Goal: Task Accomplishment & Management: Complete application form

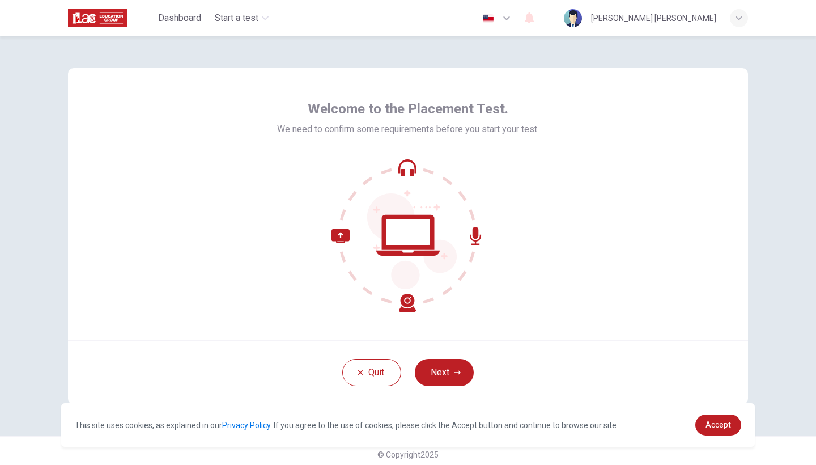
drag, startPoint x: 576, startPoint y: 2, endPoint x: 403, endPoint y: 303, distance: 347.2
click at [403, 303] on icon at bounding box center [374, 270] width 84 height 83
click at [439, 367] on button "Next" at bounding box center [444, 372] width 59 height 27
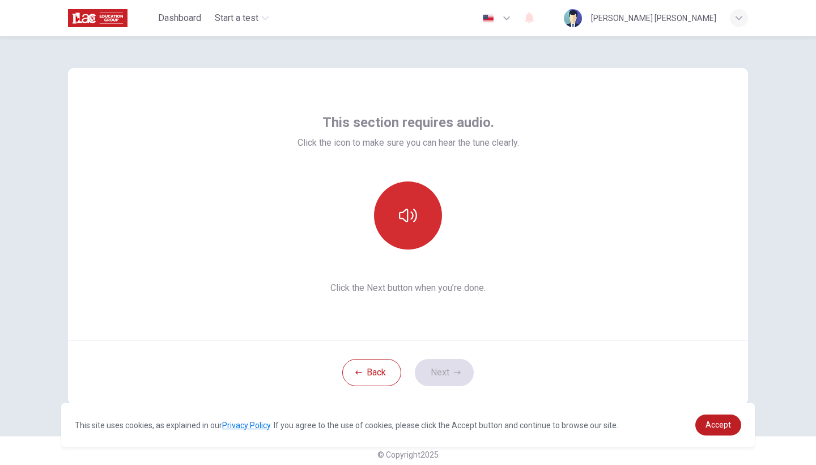
click at [408, 231] on button "button" at bounding box center [408, 215] width 68 height 68
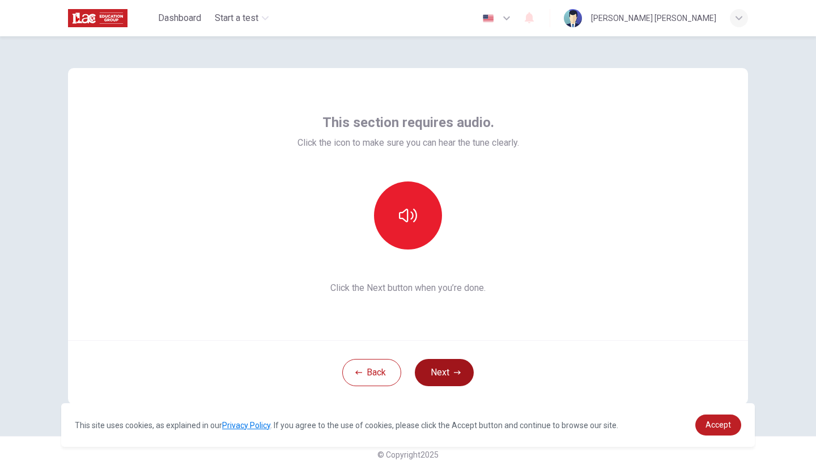
click at [455, 373] on icon "button" at bounding box center [457, 372] width 7 height 7
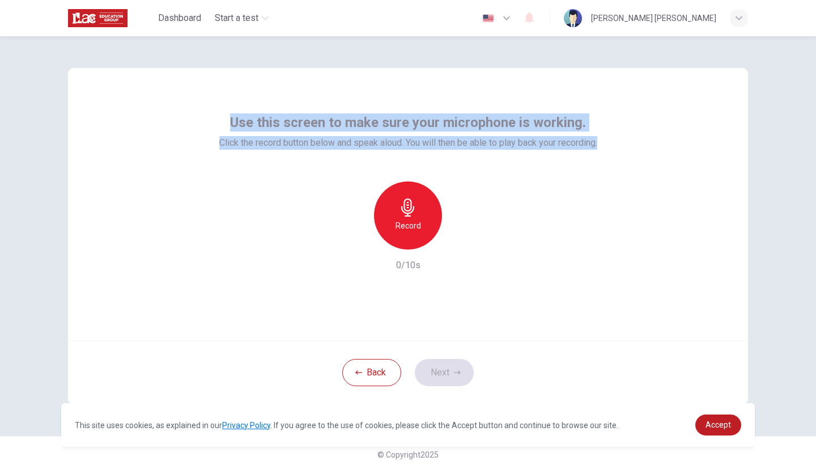
drag, startPoint x: 234, startPoint y: 120, endPoint x: 606, endPoint y: 154, distance: 373.4
click at [606, 154] on div "Use this screen to make sure your microphone is working. Click the record butto…" at bounding box center [408, 204] width 680 height 272
copy div "Use this screen to make sure your microphone is working. Click the record butto…"
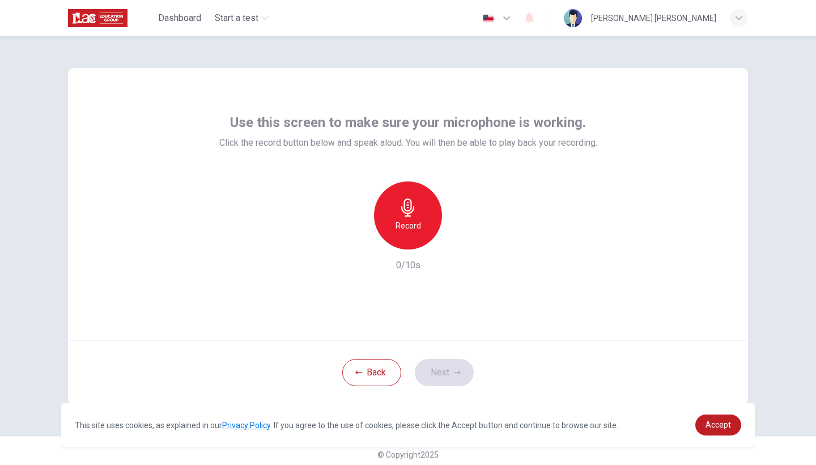
click at [441, 372] on div "Back Next" at bounding box center [408, 372] width 680 height 64
click at [399, 234] on div "Record" at bounding box center [408, 215] width 68 height 68
click at [452, 374] on button "Next" at bounding box center [444, 372] width 59 height 27
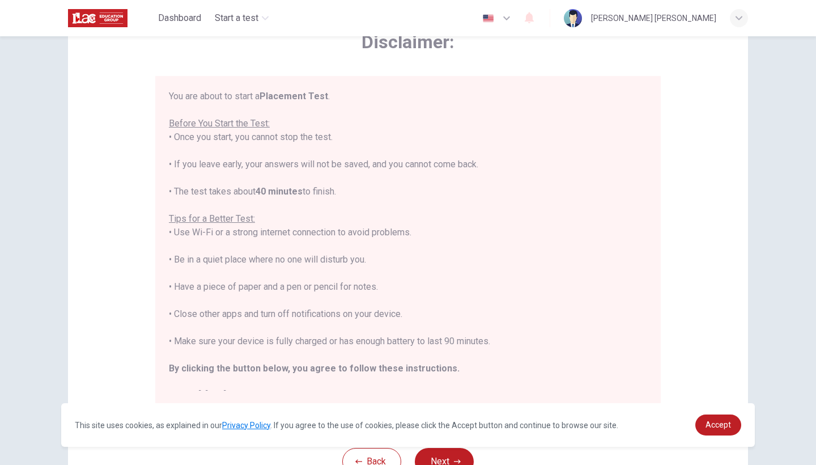
scroll to position [68, 0]
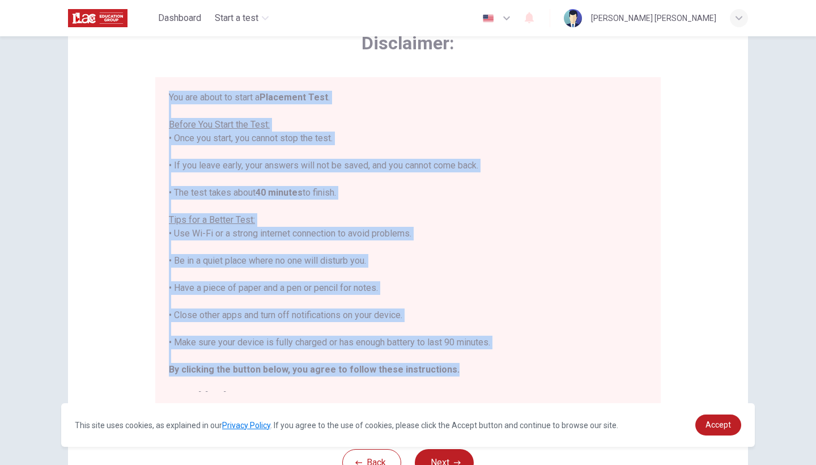
drag, startPoint x: 164, startPoint y: 95, endPoint x: 448, endPoint y: 372, distance: 396.1
click at [448, 372] on div "You are about to start a Placement Test . Before You Start the Test: • Once you…" at bounding box center [408, 241] width 506 height 328
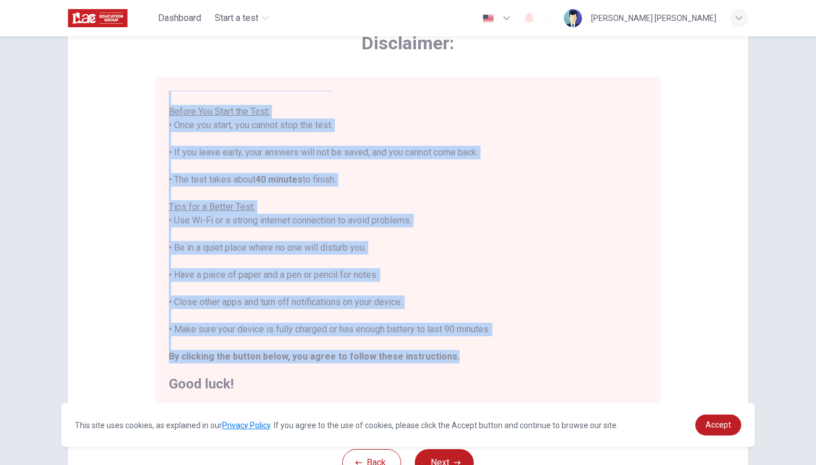
scroll to position [12, 0]
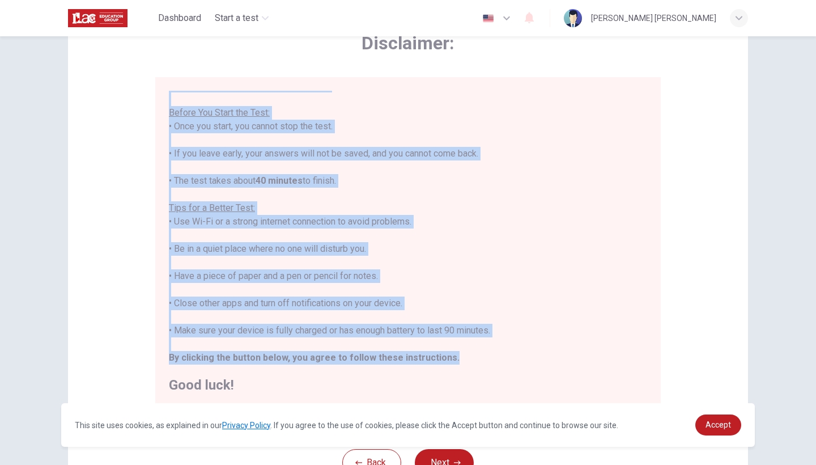
copy div "You are about to start a Placement Test . Before You Start the Test: • Once you…"
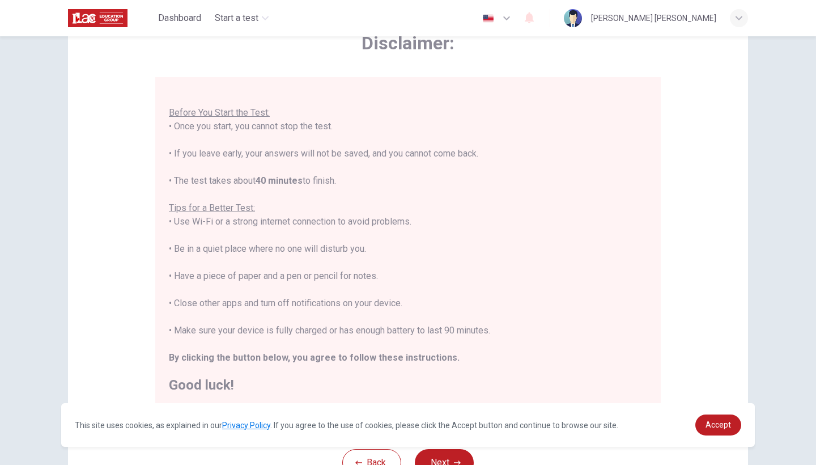
click at [383, 323] on div "You are about to start a Placement Test . Before You Start the Test: • Once you…" at bounding box center [408, 235] width 478 height 313
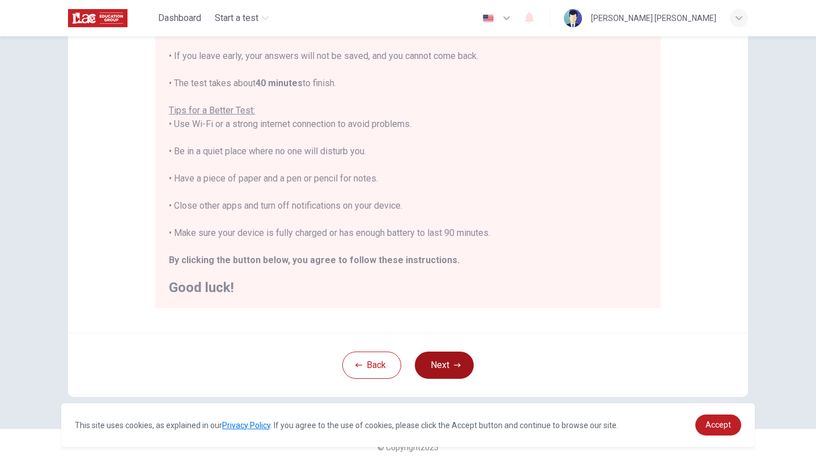
click at [444, 365] on button "Next" at bounding box center [444, 364] width 59 height 27
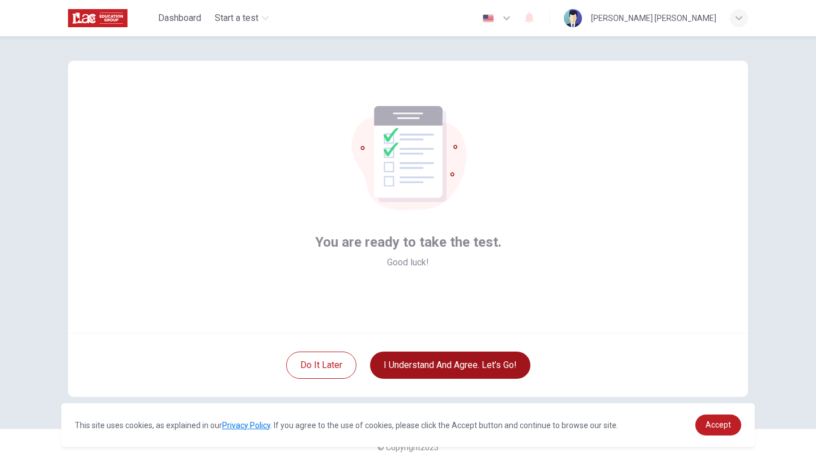
scroll to position [7, 0]
click at [444, 365] on button "I understand and agree. Let’s go!" at bounding box center [450, 364] width 160 height 27
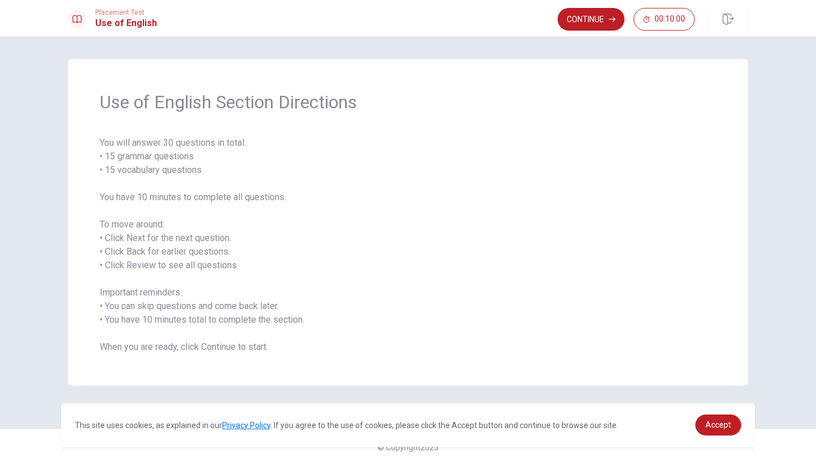
drag, startPoint x: 104, startPoint y: 100, endPoint x: 237, endPoint y: 289, distance: 230.6
click at [238, 290] on div "Use of English Section Directions You will answer 30 questions in total: • 15 g…" at bounding box center [408, 222] width 680 height 327
drag, startPoint x: 105, startPoint y: 145, endPoint x: 148, endPoint y: 190, distance: 62.6
click at [148, 190] on span "You will answer 30 questions in total: • 15 grammar questions • 15 vocabulary q…" at bounding box center [408, 245] width 617 height 218
drag, startPoint x: 103, startPoint y: 98, endPoint x: 191, endPoint y: 239, distance: 166.6
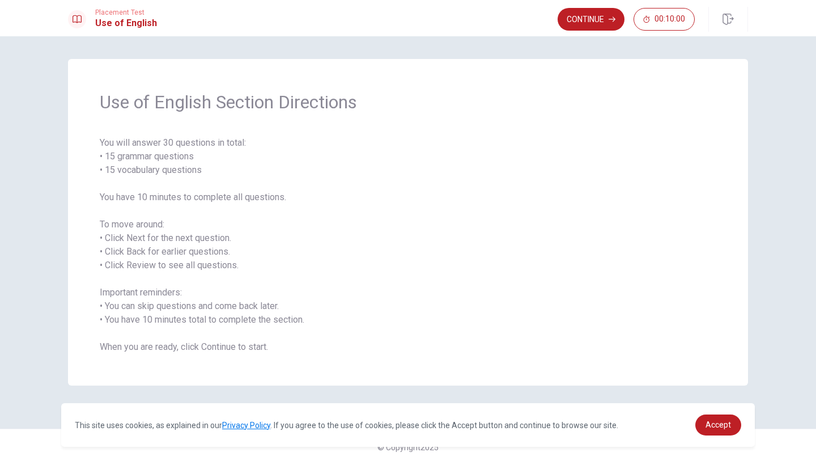
click at [191, 239] on div "Use of English Section Directions You will answer 30 questions in total: • 15 g…" at bounding box center [408, 222] width 680 height 327
drag, startPoint x: 133, startPoint y: 234, endPoint x: 250, endPoint y: 325, distance: 148.7
click at [250, 325] on span "You will answer 30 questions in total: • 15 grammar questions • 15 vocabulary q…" at bounding box center [408, 245] width 617 height 218
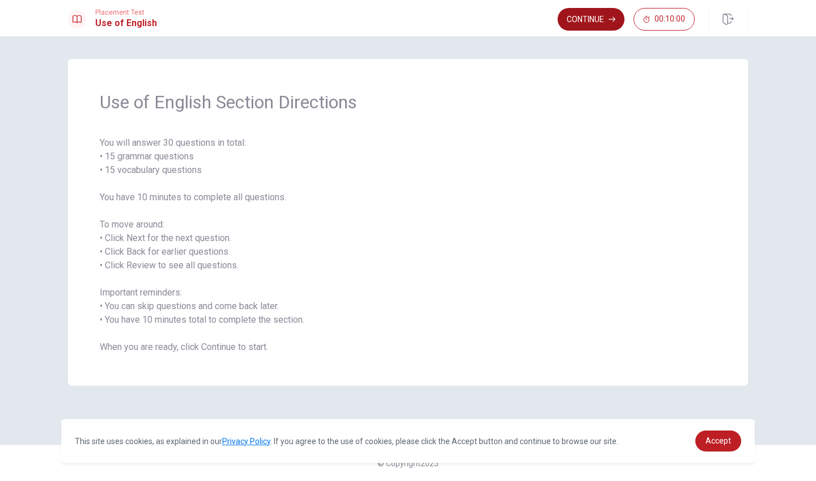
click at [590, 24] on button "Continue" at bounding box center [591, 19] width 67 height 23
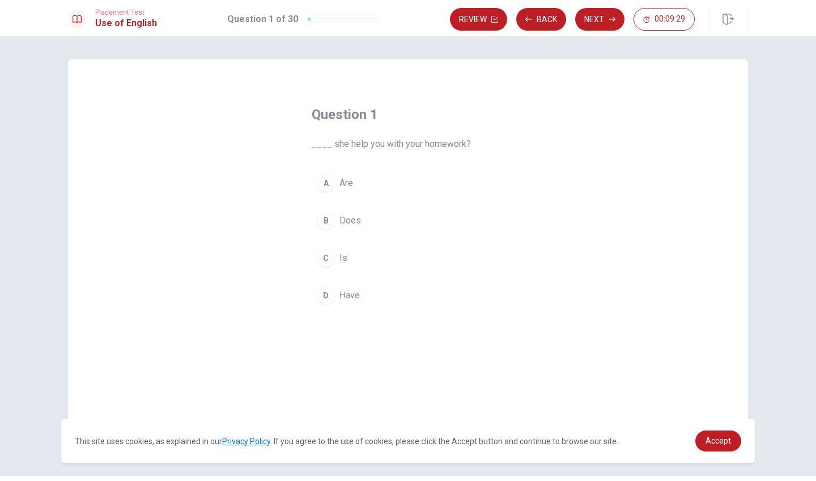
click at [329, 184] on div "A" at bounding box center [326, 183] width 18 height 18
click at [590, 21] on button "Next" at bounding box center [599, 19] width 49 height 23
